Goal: Task Accomplishment & Management: Use online tool/utility

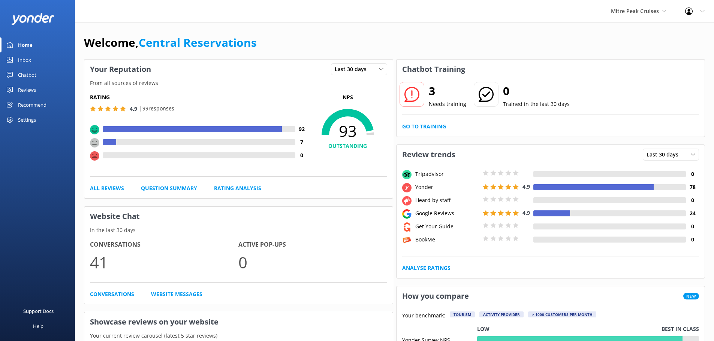
click at [34, 55] on link "Inbox" at bounding box center [37, 59] width 75 height 15
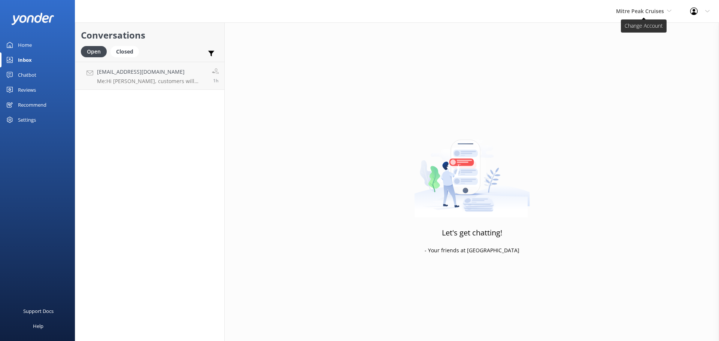
click at [665, 14] on span "Mitre Peak Cruises" at bounding box center [643, 11] width 55 height 8
click at [186, 75] on h4 "[EMAIL_ADDRESS][DOMAIN_NAME]" at bounding box center [151, 72] width 109 height 8
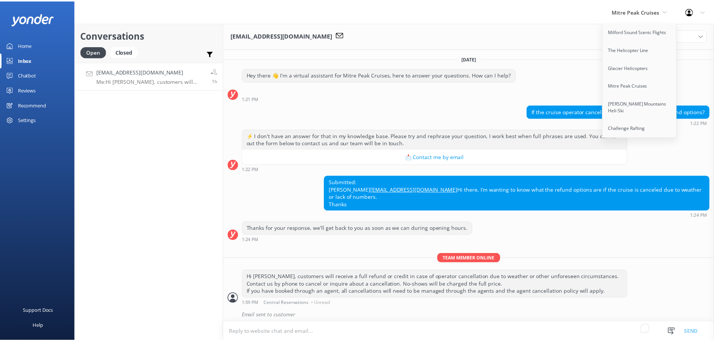
scroll to position [10, 0]
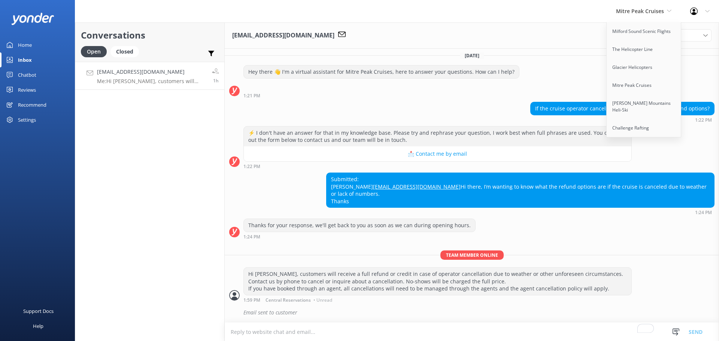
click at [151, 207] on div "Conversations Open Closed Important Assigned to me Unassigned [EMAIL_ADDRESS][D…" at bounding box center [150, 181] width 150 height 319
click at [631, 10] on span "Mitre Peak Cruises" at bounding box center [640, 10] width 48 height 7
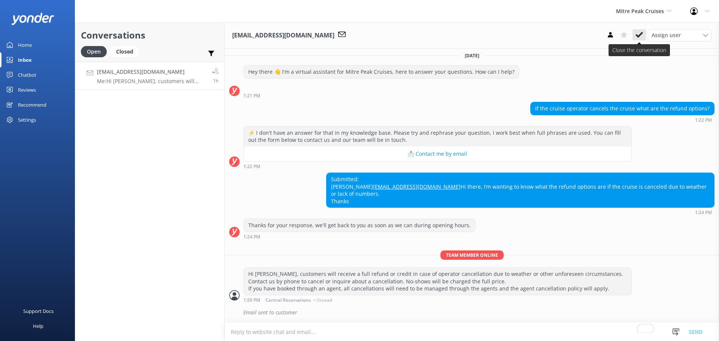
click at [640, 34] on icon at bounding box center [639, 34] width 7 height 7
click at [650, 11] on span "Mitre Peak Cruises" at bounding box center [640, 10] width 48 height 7
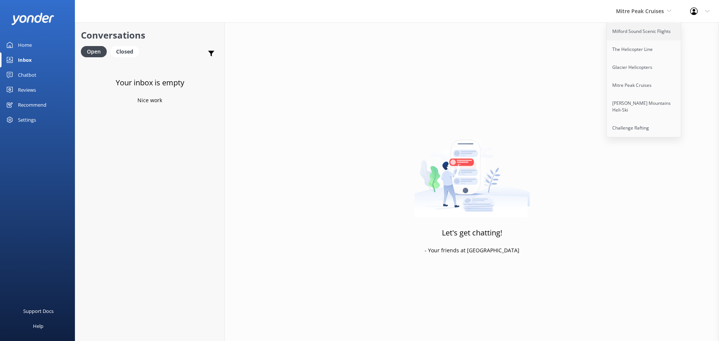
click at [644, 32] on link "Milford Sound Scenic Flights" at bounding box center [644, 31] width 75 height 18
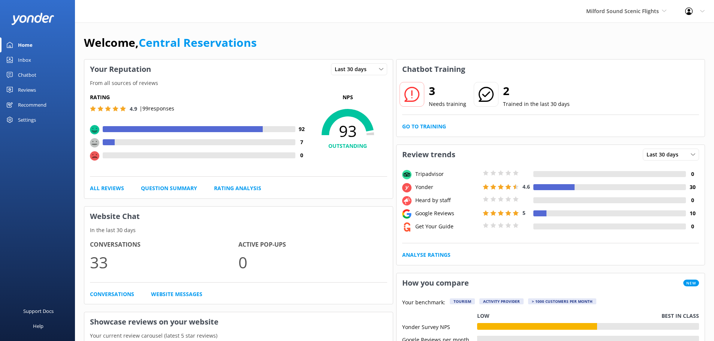
click at [35, 58] on link "Inbox" at bounding box center [37, 59] width 75 height 15
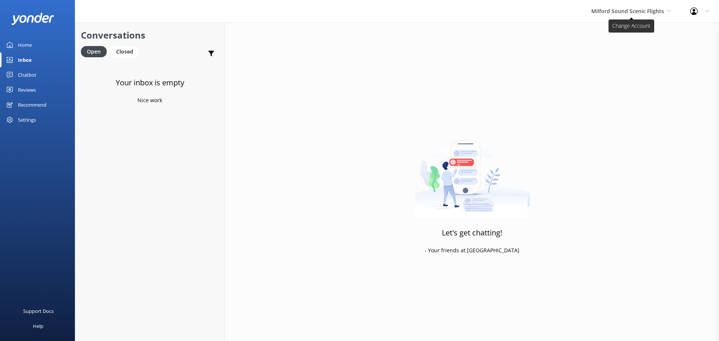
click at [619, 10] on span "Milford Sound Scenic Flights" at bounding box center [628, 10] width 73 height 7
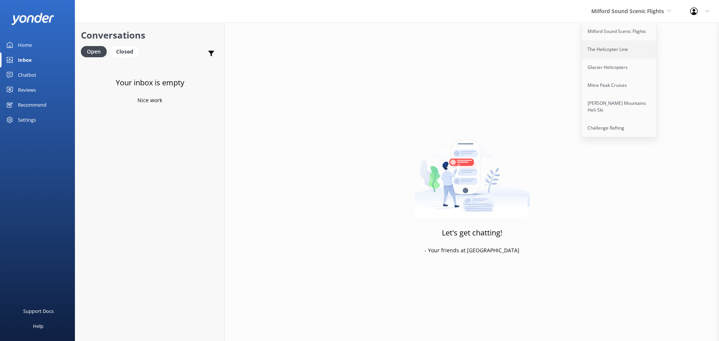
click at [629, 47] on link "The Helicopter Line" at bounding box center [619, 49] width 75 height 18
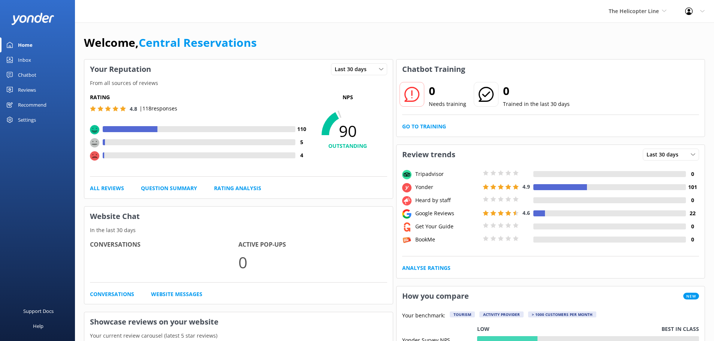
click at [26, 58] on div "Inbox" at bounding box center [24, 59] width 13 height 15
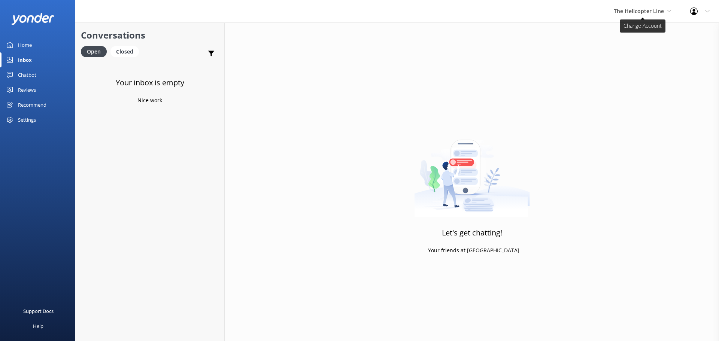
click at [643, 14] on span "The Helicopter Line" at bounding box center [639, 10] width 50 height 7
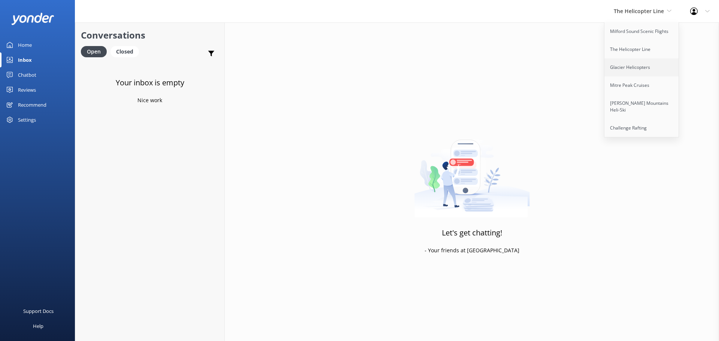
click at [640, 64] on link "Glacier Helicopters" at bounding box center [642, 67] width 75 height 18
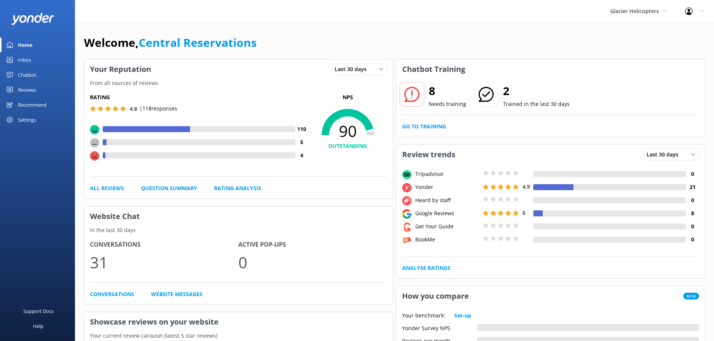
click at [32, 61] on link "Inbox" at bounding box center [37, 59] width 75 height 15
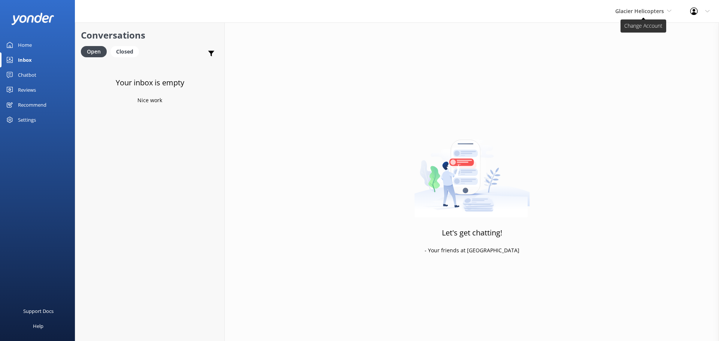
click at [651, 10] on span "Glacier Helicopters" at bounding box center [640, 10] width 49 height 7
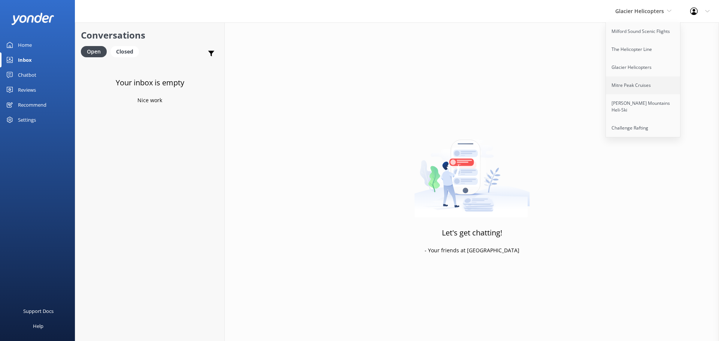
click at [623, 85] on link "Mitre Peak Cruises" at bounding box center [643, 85] width 75 height 18
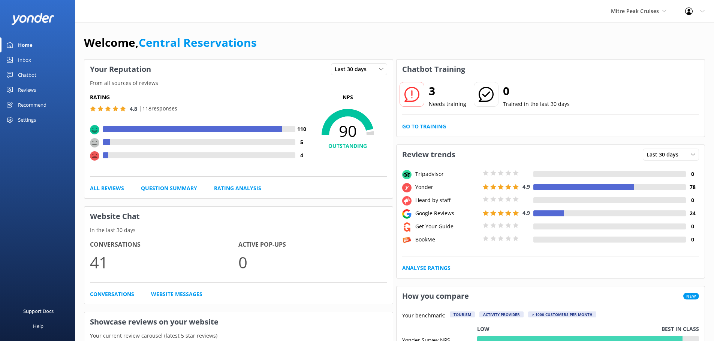
click at [25, 61] on div "Inbox" at bounding box center [24, 59] width 13 height 15
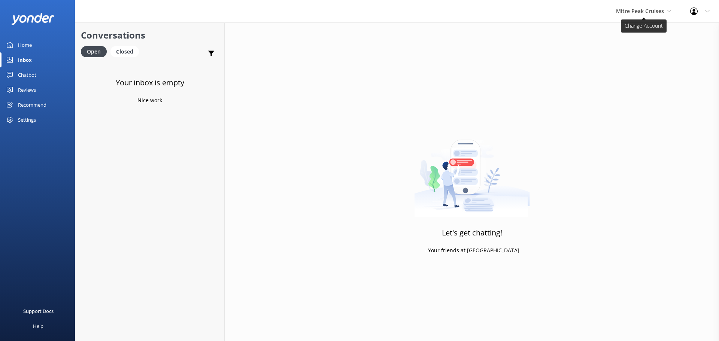
click at [666, 9] on span "Mitre Peak Cruises" at bounding box center [643, 11] width 55 height 8
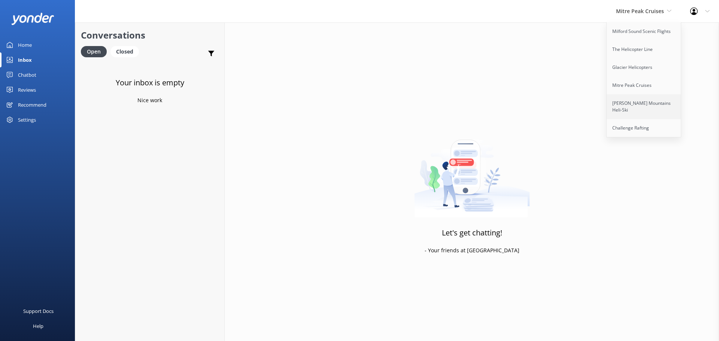
click at [644, 104] on link "[PERSON_NAME] Mountains Heli-Ski" at bounding box center [644, 106] width 75 height 25
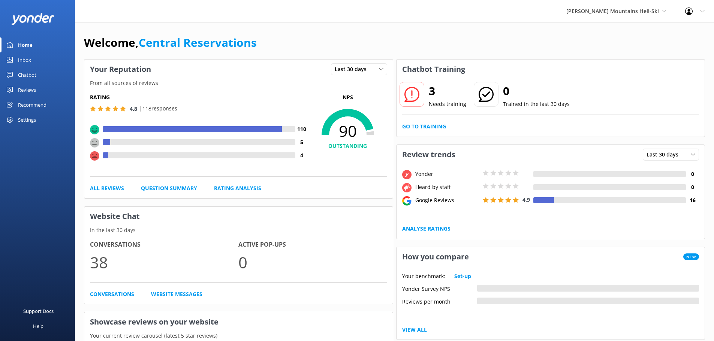
click at [36, 53] on link "Inbox" at bounding box center [37, 59] width 75 height 15
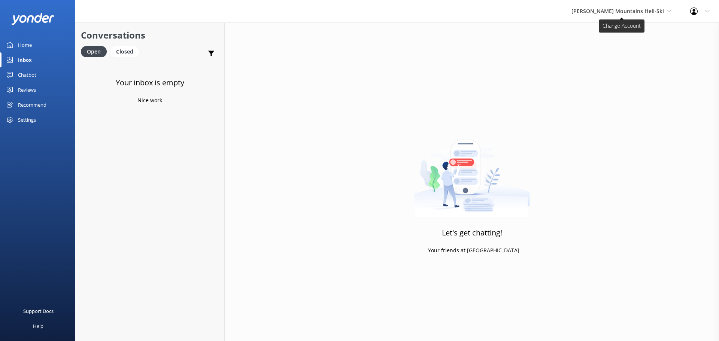
click at [653, 12] on span "[PERSON_NAME] Mountains Heli-Ski" at bounding box center [618, 10] width 93 height 7
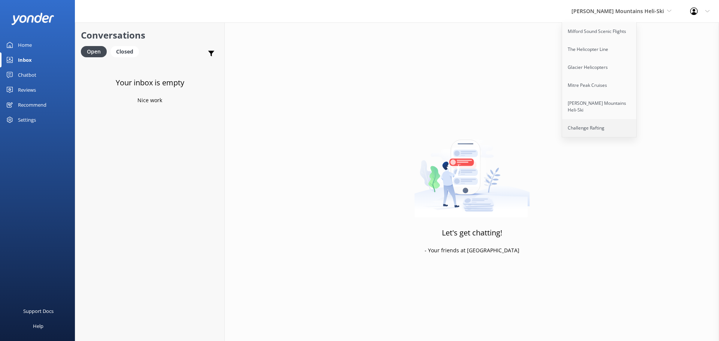
click at [637, 122] on link "Challenge Rafting" at bounding box center [599, 128] width 75 height 18
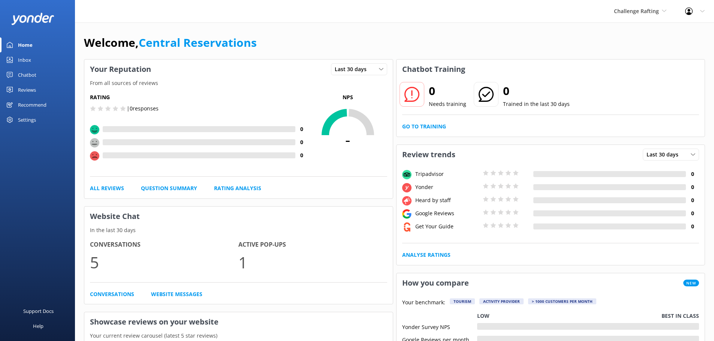
click at [20, 64] on div "Inbox" at bounding box center [24, 59] width 13 height 15
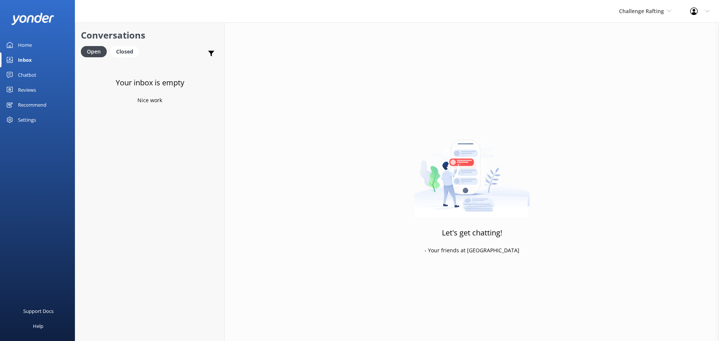
click at [637, 21] on div "Challenge Rafting Milford Sound Scenic Flights The Helicopter Line Glacier Heli…" at bounding box center [645, 11] width 71 height 22
click at [641, 37] on link "Milford Sound Scenic Flights" at bounding box center [647, 31] width 75 height 18
